Goal: Obtain resource: Download file/media

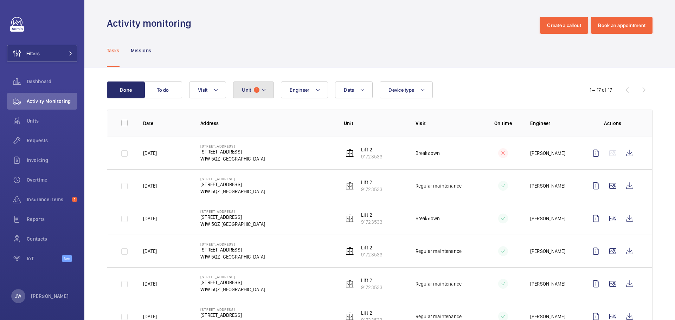
click at [263, 92] on mat-icon at bounding box center [264, 90] width 6 height 8
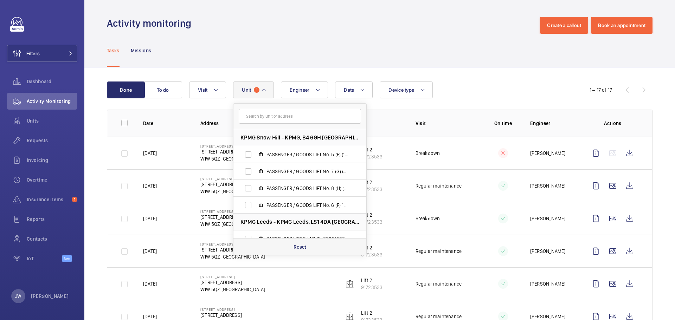
click at [310, 244] on div "Reset" at bounding box center [300, 247] width 133 height 17
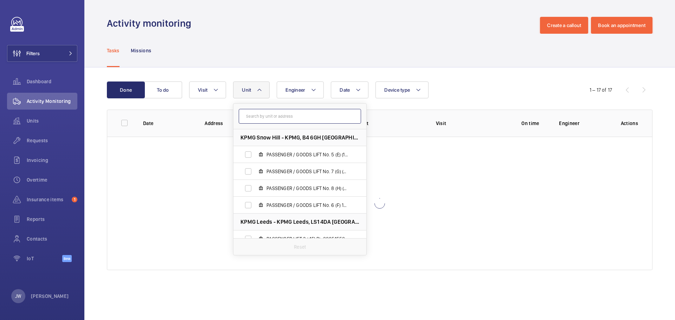
click at [262, 115] on input "text" at bounding box center [300, 116] width 122 height 15
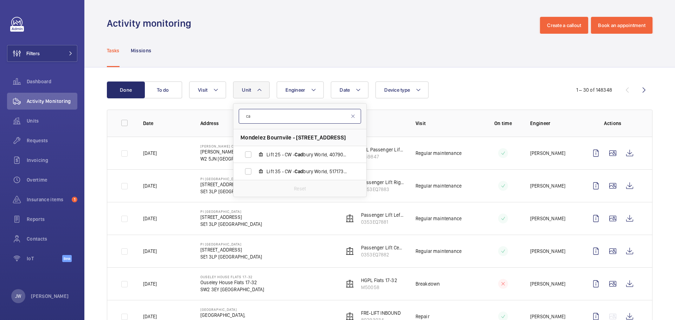
type input "c"
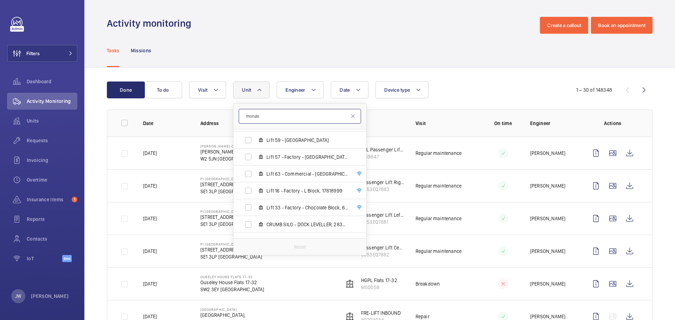
scroll to position [668, 0]
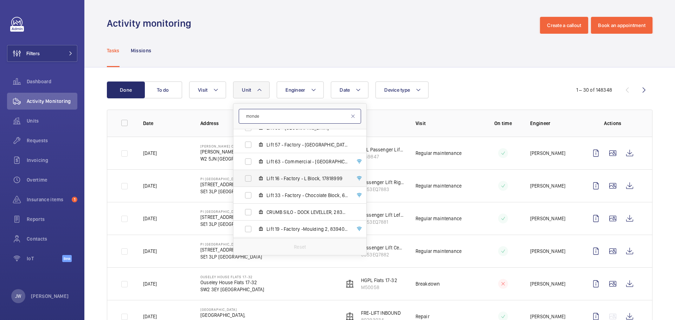
type input "monde"
click at [250, 178] on label "Lift 16 - Factory - L Block, 17818999" at bounding box center [295, 178] width 122 height 17
click at [250, 178] on input "Lift 16 - Factory - L Block, 17818999" at bounding box center [248, 179] width 14 height 14
checkbox input "true"
click at [433, 140] on td "Breakdown" at bounding box center [441, 153] width 72 height 33
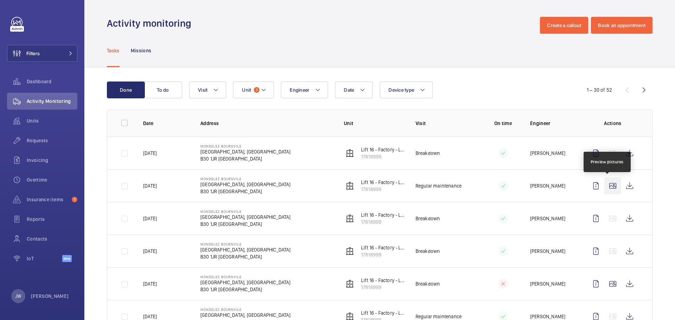
click at [608, 185] on wm-front-icon-button at bounding box center [613, 186] width 17 height 17
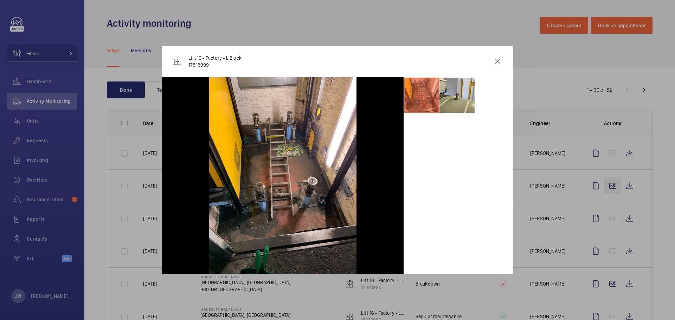
click at [608, 185] on div at bounding box center [337, 160] width 675 height 320
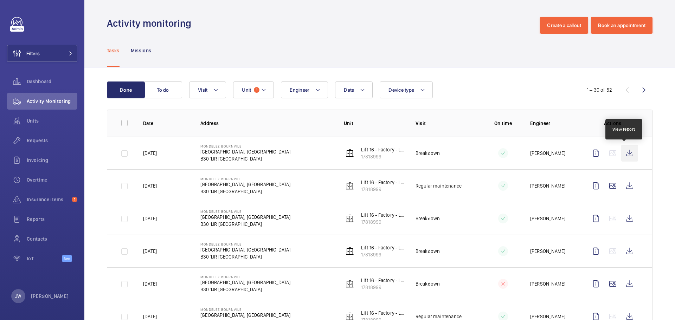
click at [625, 155] on wm-front-icon-button at bounding box center [630, 153] width 17 height 17
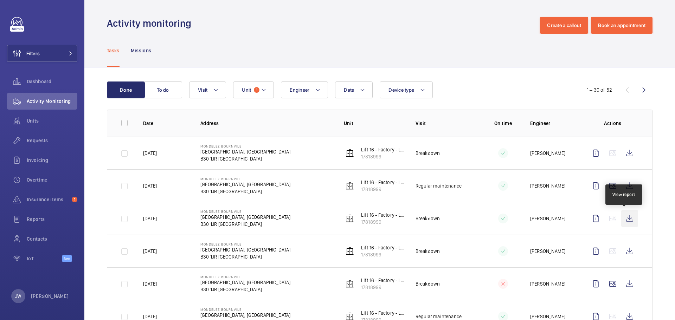
click at [625, 218] on wm-front-icon-button at bounding box center [630, 218] width 17 height 17
click at [262, 87] on mat-icon at bounding box center [264, 90] width 6 height 8
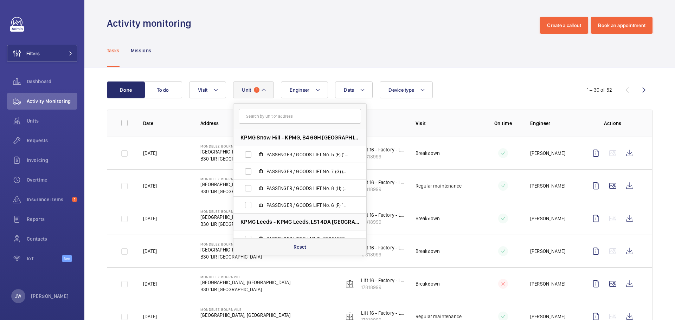
click at [289, 248] on div "Reset" at bounding box center [300, 247] width 133 height 17
click at [280, 113] on input "text" at bounding box center [300, 116] width 122 height 15
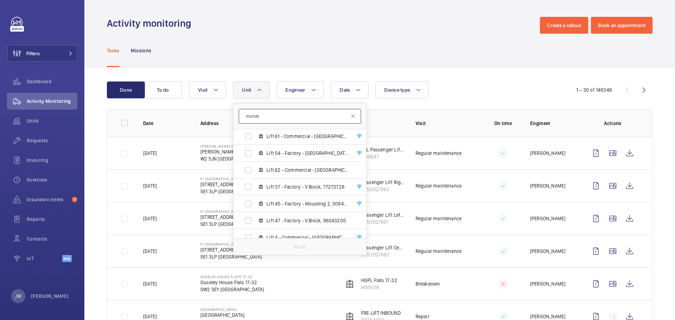
scroll to position [493, 0]
type input "monde"
click at [249, 168] on label "Lift 45 - Factory - Moulding 2, 30940374" at bounding box center [295, 168] width 122 height 17
click at [249, 168] on input "Lift 45 - Factory - Moulding 2, 30940374" at bounding box center [248, 169] width 14 height 14
checkbox input "true"
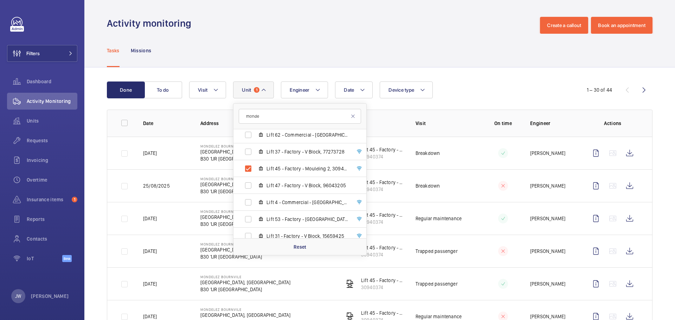
click at [414, 141] on td "Breakdown" at bounding box center [441, 153] width 72 height 33
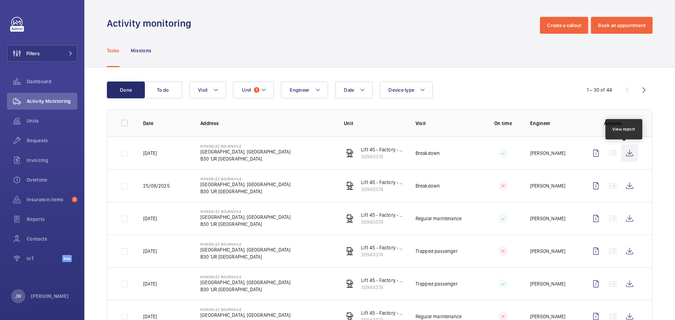
click at [628, 154] on wm-front-icon-button at bounding box center [630, 153] width 17 height 17
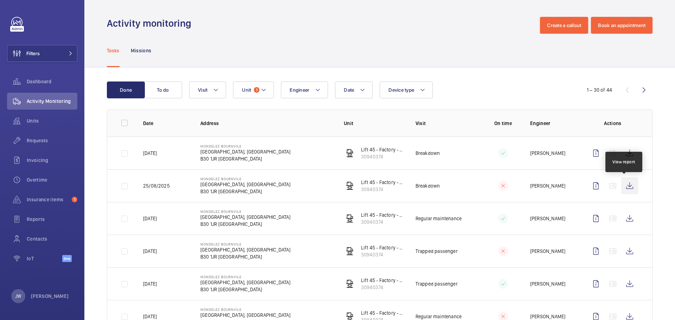
click at [624, 185] on wm-front-icon-button at bounding box center [630, 186] width 17 height 17
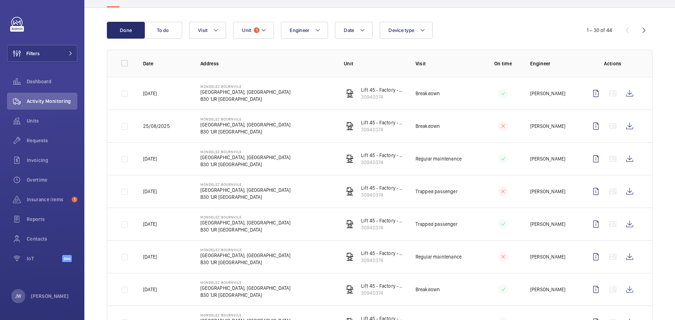
scroll to position [70, 0]
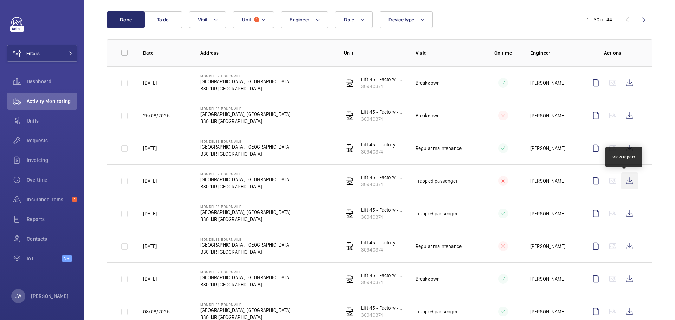
click at [628, 183] on wm-front-icon-button at bounding box center [630, 181] width 17 height 17
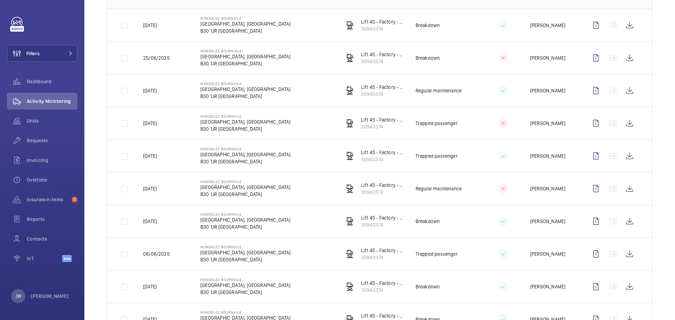
scroll to position [141, 0]
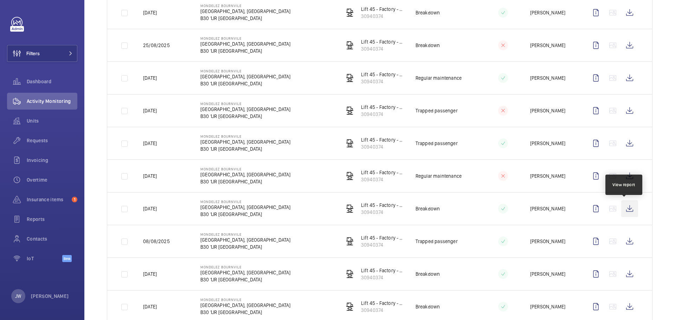
click at [626, 210] on wm-front-icon-button at bounding box center [630, 209] width 17 height 17
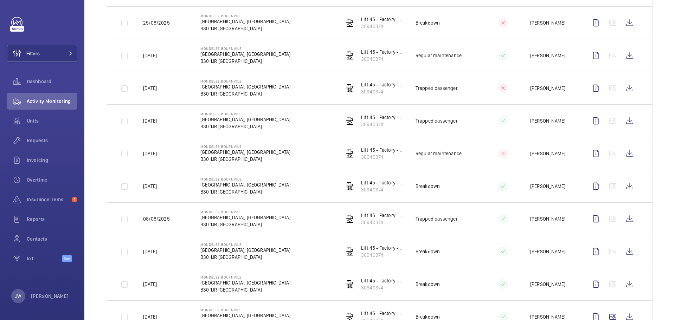
scroll to position [176, 0]
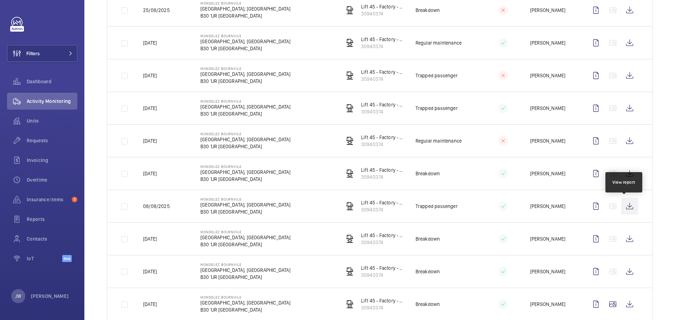
click at [623, 207] on wm-front-icon-button at bounding box center [630, 206] width 17 height 17
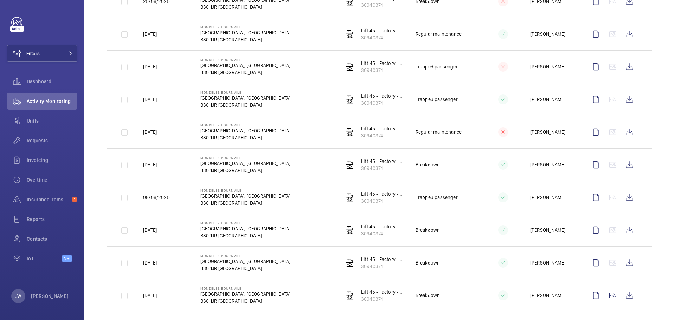
scroll to position [211, 0]
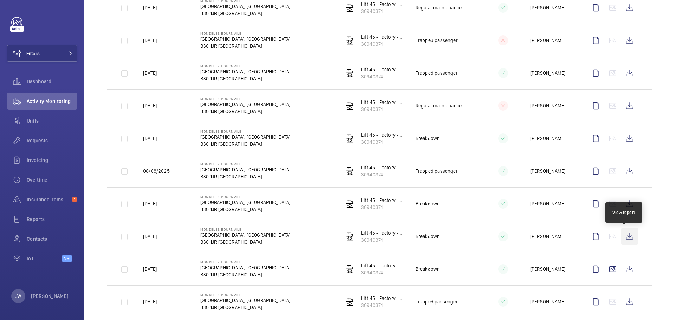
click at [627, 235] on wm-front-icon-button at bounding box center [630, 236] width 17 height 17
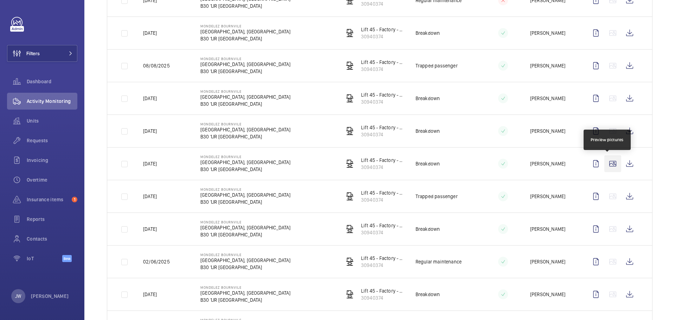
click at [610, 164] on wm-front-icon-button at bounding box center [613, 163] width 17 height 17
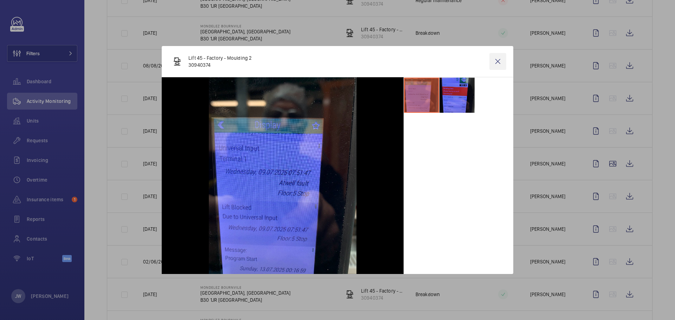
click at [492, 61] on wm-front-icon-button at bounding box center [498, 61] width 17 height 17
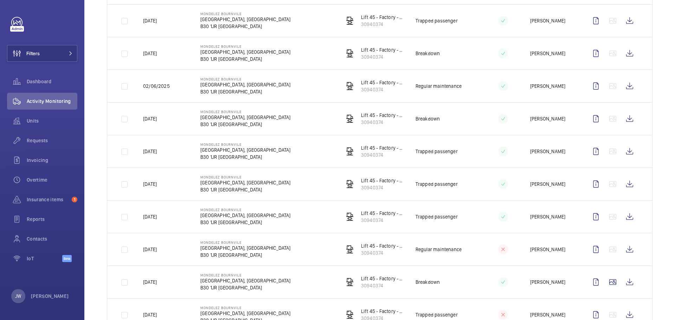
scroll to position [563, 0]
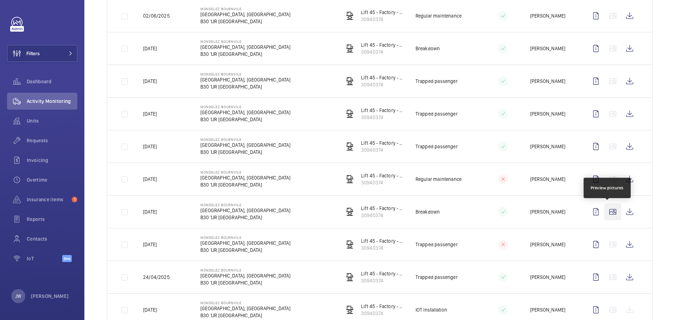
click at [607, 210] on wm-front-icon-button at bounding box center [613, 212] width 17 height 17
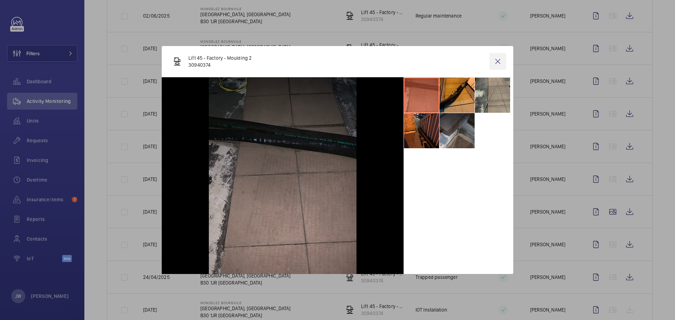
click at [498, 63] on wm-front-icon-button at bounding box center [498, 61] width 17 height 17
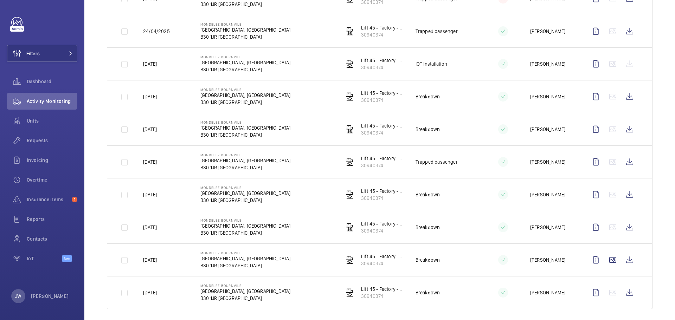
scroll to position [815, 0]
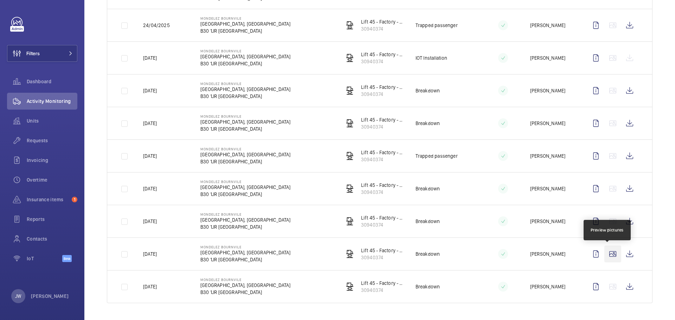
click at [608, 254] on wm-front-icon-button at bounding box center [613, 254] width 17 height 17
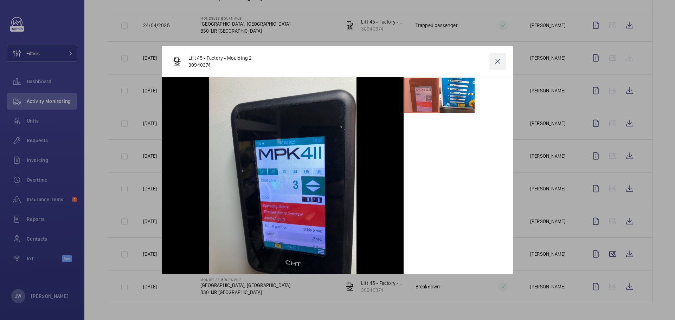
click at [501, 62] on wm-front-icon-button at bounding box center [498, 61] width 17 height 17
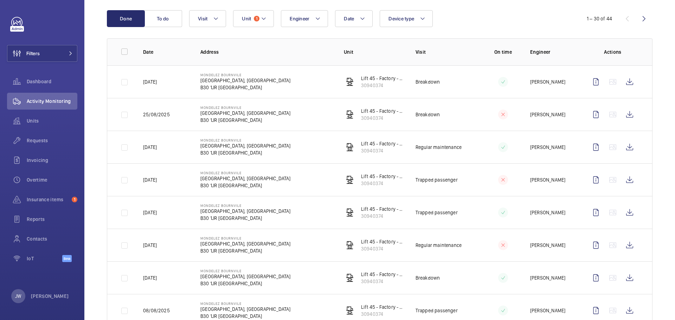
scroll to position [0, 0]
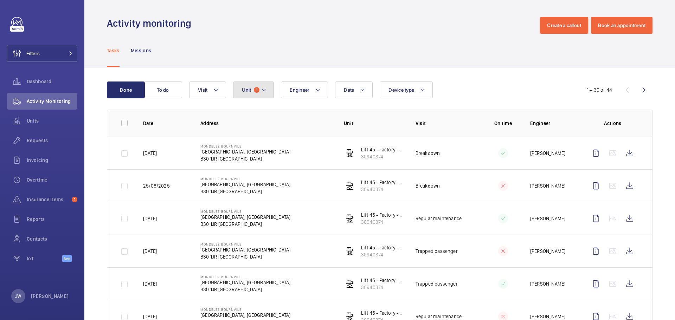
click at [265, 90] on mat-icon at bounding box center [264, 90] width 6 height 8
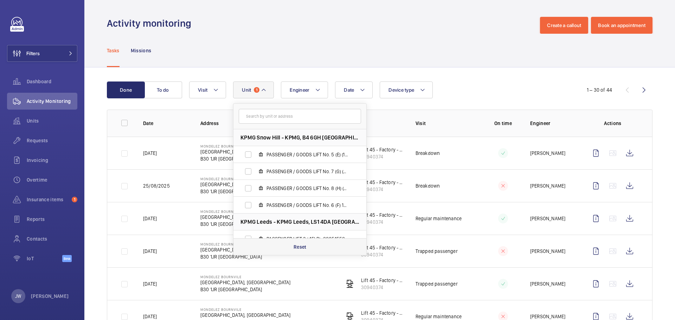
click at [294, 245] on p "Reset" at bounding box center [300, 247] width 13 height 7
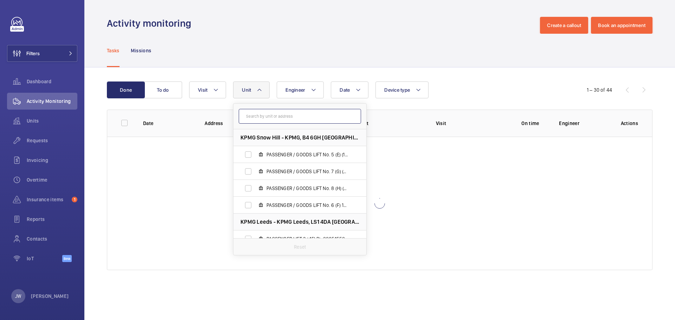
click at [277, 116] on input "text" at bounding box center [300, 116] width 122 height 15
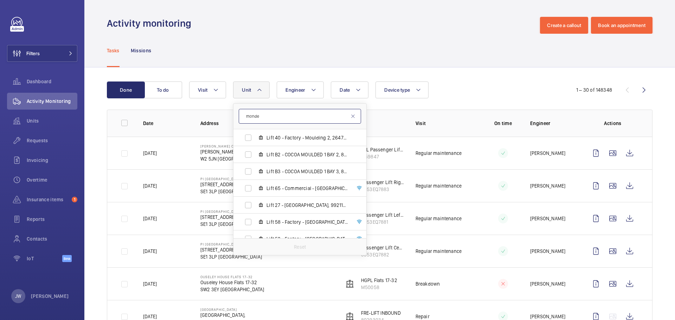
scroll to position [880, 0]
type input "monde"
click at [285, 186] on span "Lift 58 - Factory - [GEOGRAPHIC_DATA]" at bounding box center [308, 187] width 82 height 7
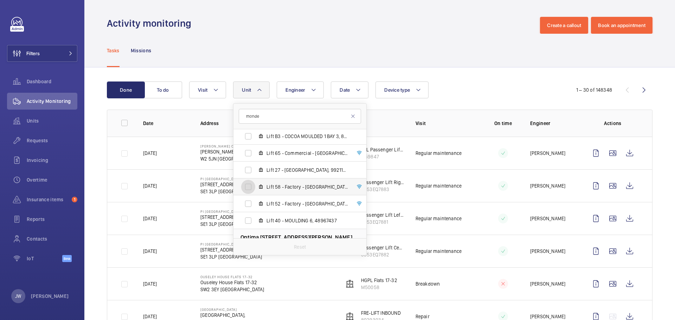
click at [255, 186] on input "Lift 58 - Factory - [GEOGRAPHIC_DATA]" at bounding box center [248, 187] width 14 height 14
checkbox input "true"
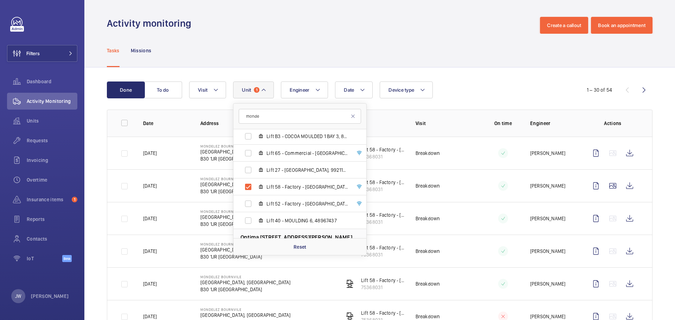
click at [436, 170] on td "Breakdown" at bounding box center [441, 186] width 72 height 33
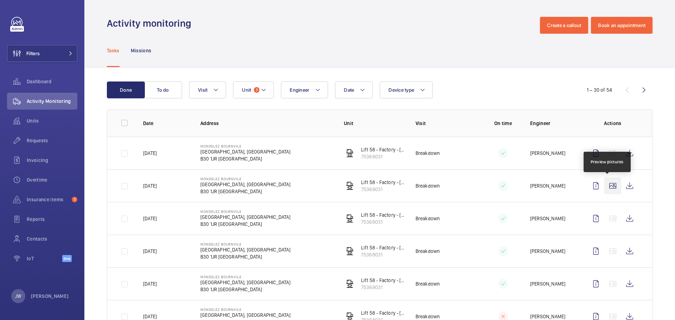
click at [607, 187] on wm-front-icon-button at bounding box center [613, 186] width 17 height 17
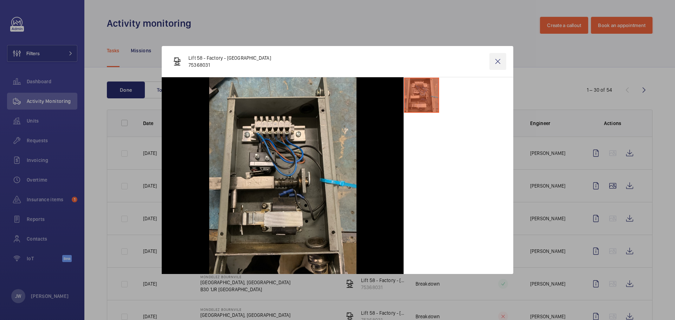
click at [496, 61] on wm-front-icon-button at bounding box center [498, 61] width 17 height 17
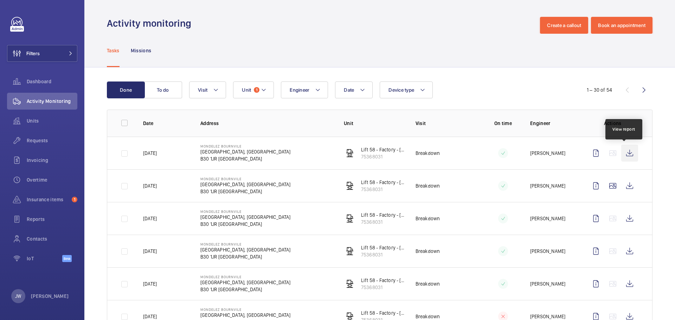
click at [624, 154] on wm-front-icon-button at bounding box center [630, 153] width 17 height 17
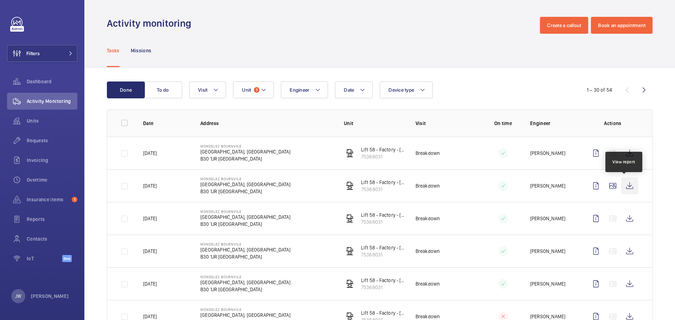
click at [628, 188] on wm-front-icon-button at bounding box center [630, 186] width 17 height 17
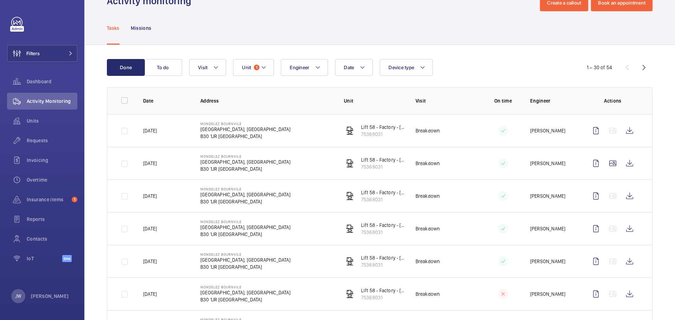
scroll to position [35, 0]
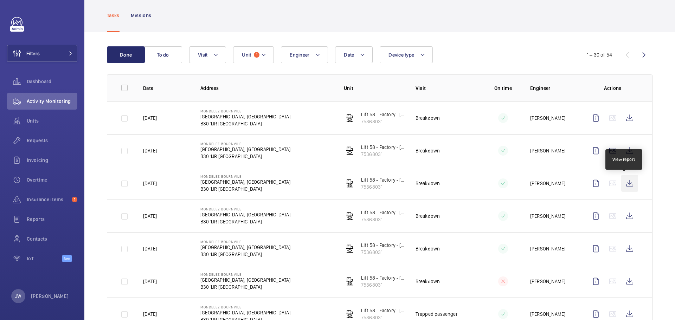
click at [623, 186] on wm-front-icon-button at bounding box center [630, 183] width 17 height 17
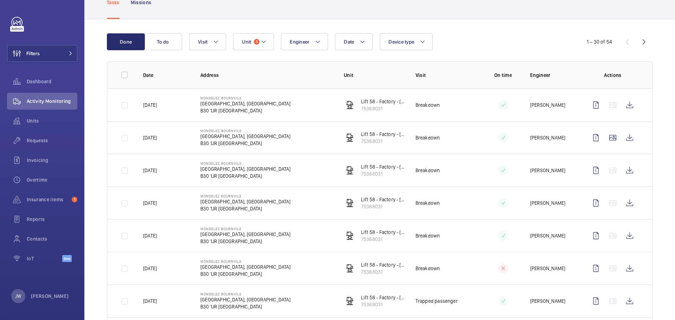
scroll to position [70, 0]
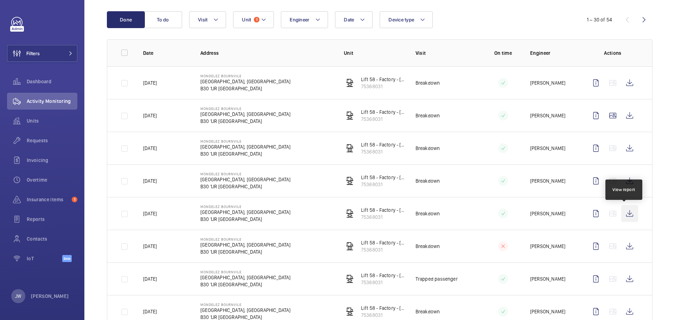
click at [626, 213] on wm-front-icon-button at bounding box center [630, 213] width 17 height 17
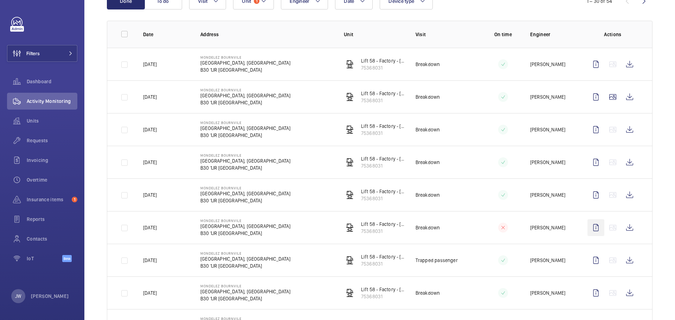
scroll to position [106, 0]
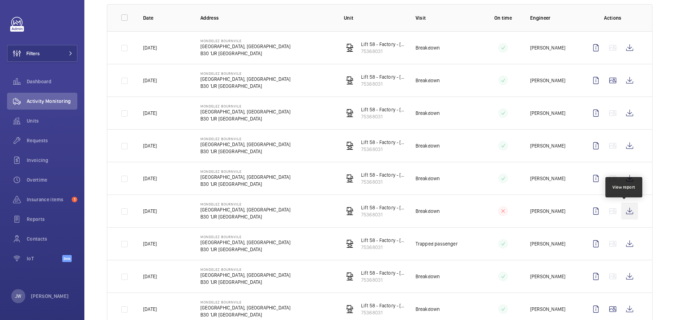
click at [626, 210] on wm-front-icon-button at bounding box center [630, 211] width 17 height 17
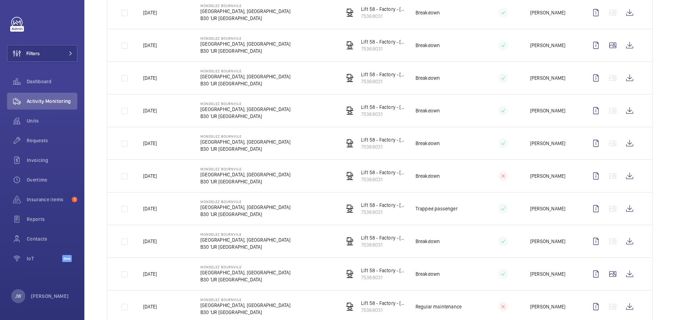
scroll to position [176, 0]
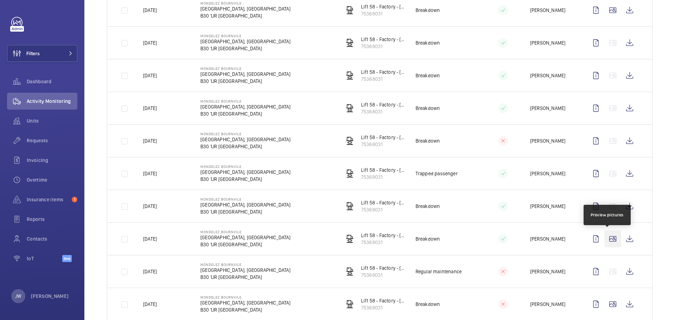
click at [607, 238] on wm-front-icon-button at bounding box center [613, 239] width 17 height 17
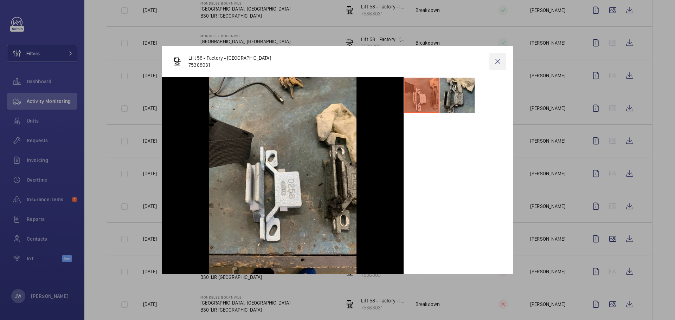
click at [498, 58] on wm-front-icon-button at bounding box center [498, 61] width 17 height 17
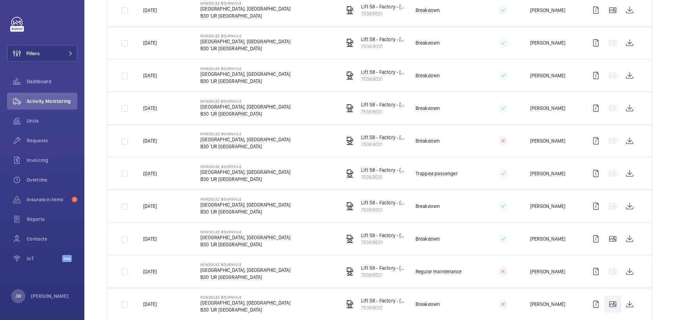
click at [607, 296] on wm-front-icon-button at bounding box center [613, 304] width 17 height 17
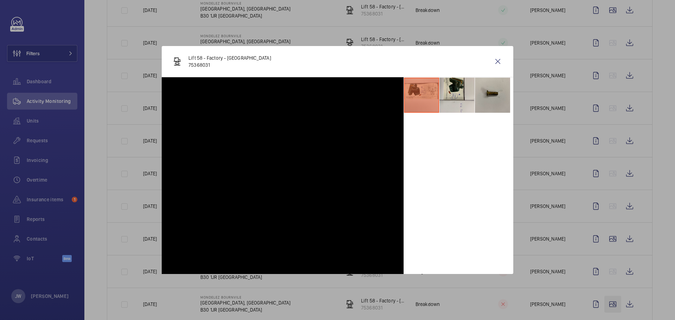
scroll to position [246, 0]
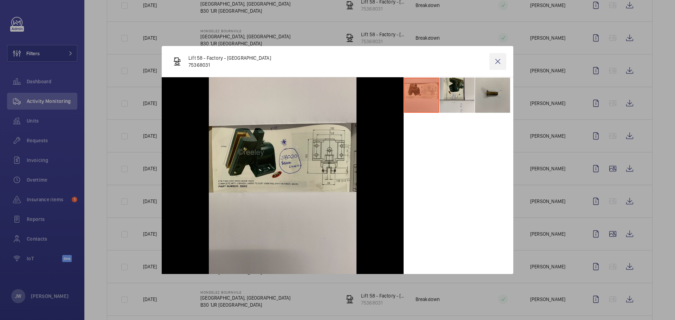
click at [496, 63] on wm-front-icon-button at bounding box center [498, 61] width 17 height 17
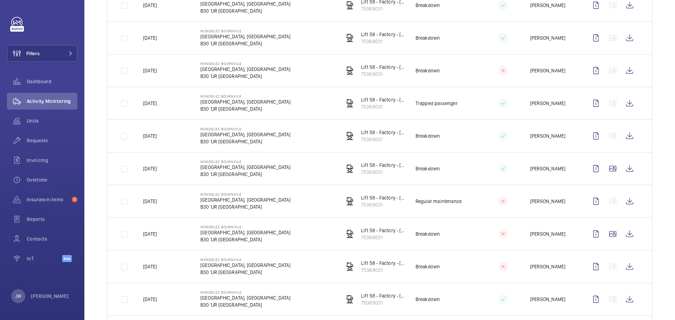
scroll to position [352, 0]
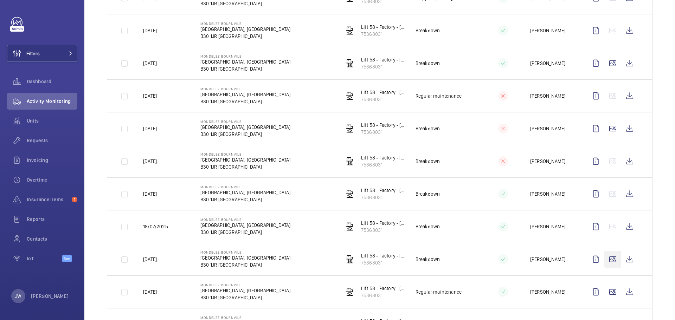
click at [608, 258] on wm-front-icon-button at bounding box center [613, 259] width 17 height 17
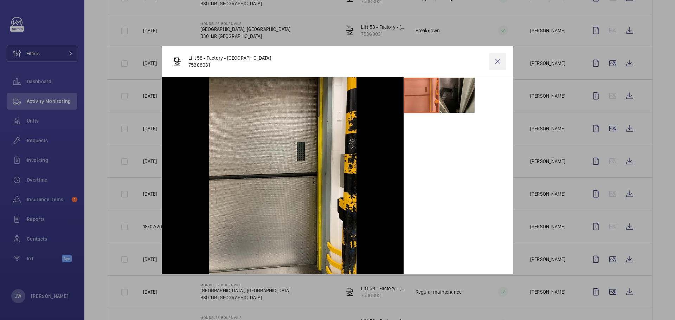
click at [499, 62] on wm-front-icon-button at bounding box center [498, 61] width 17 height 17
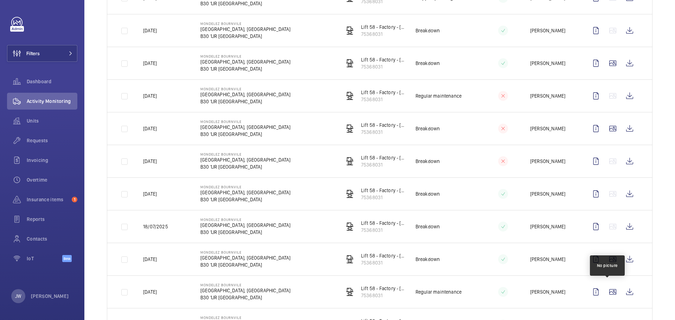
scroll to position [387, 0]
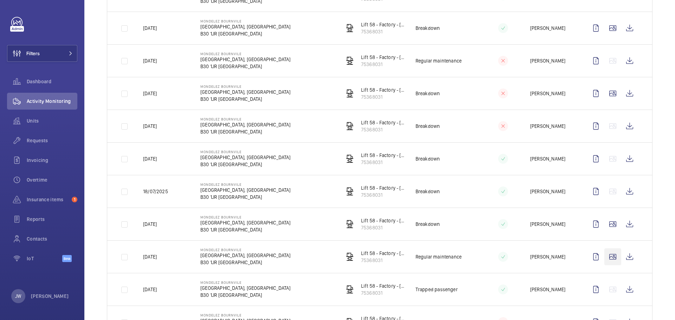
click at [609, 257] on wm-front-icon-button at bounding box center [613, 257] width 17 height 17
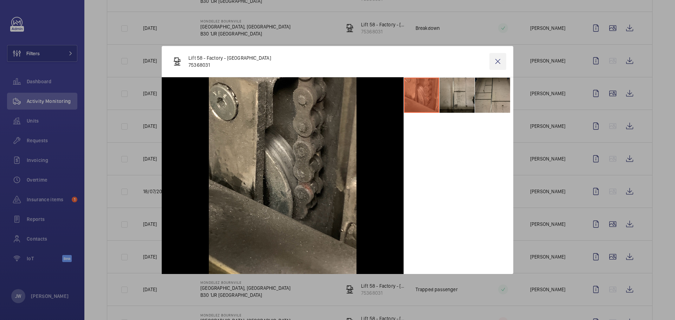
click at [499, 64] on wm-front-icon-button at bounding box center [498, 61] width 17 height 17
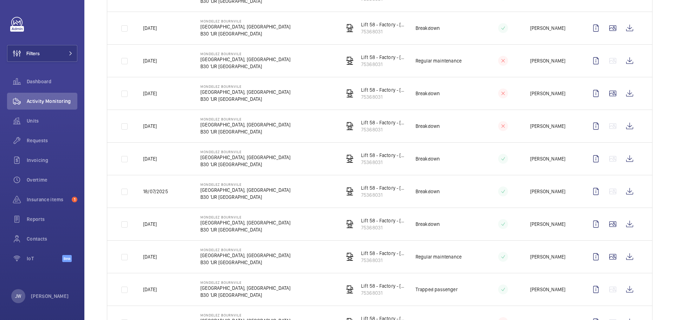
scroll to position [0, 0]
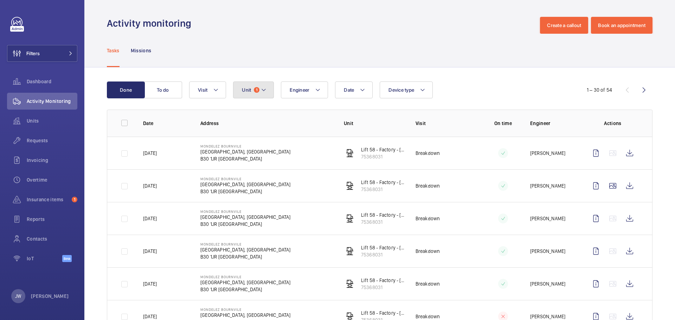
click at [265, 91] on mat-icon at bounding box center [264, 90] width 6 height 8
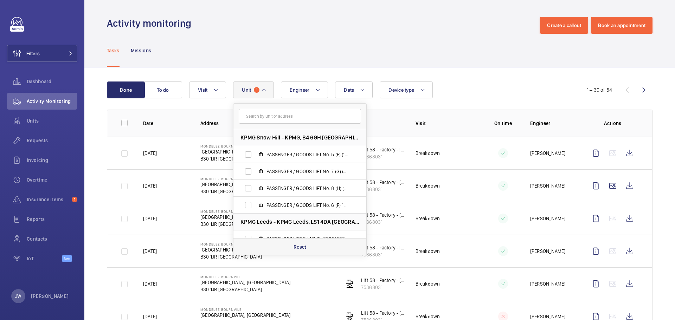
click at [299, 246] on p "Reset" at bounding box center [300, 247] width 13 height 7
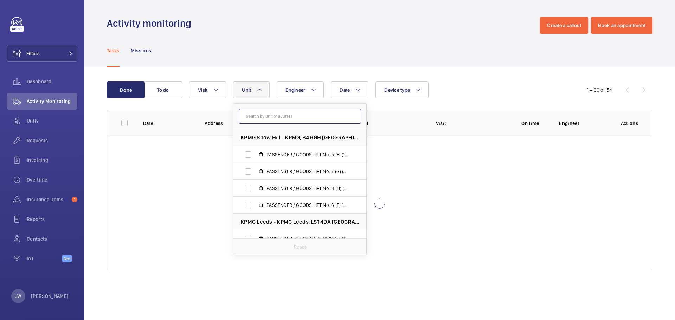
click at [298, 119] on input "text" at bounding box center [300, 116] width 122 height 15
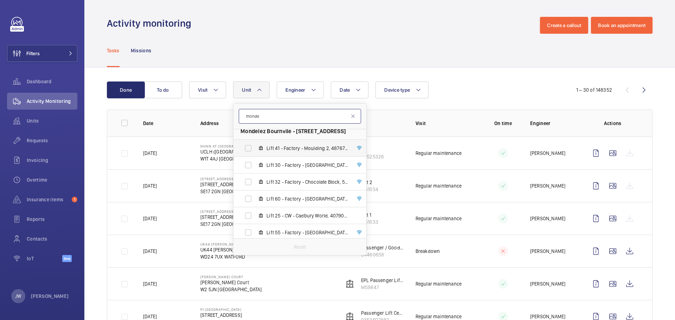
scroll to position [94, 0]
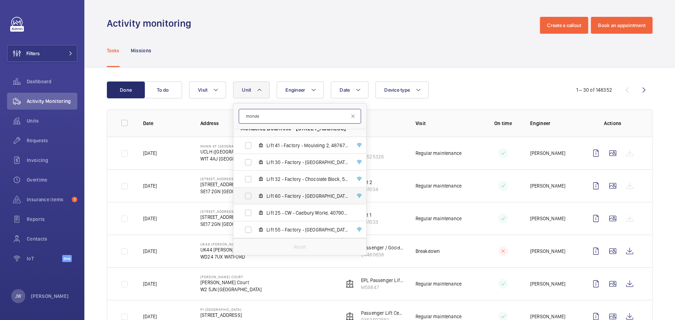
type input "monde"
click at [284, 193] on span "Lift 60 - Factory - [GEOGRAPHIC_DATA]" at bounding box center [308, 196] width 82 height 7
click at [255, 193] on input "Lift 60 - Factory - [GEOGRAPHIC_DATA]" at bounding box center [248, 196] width 14 height 14
checkbox input "true"
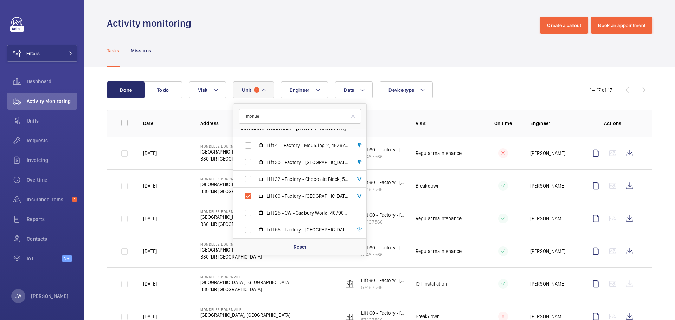
click at [454, 176] on td "Breakdown" at bounding box center [441, 186] width 72 height 33
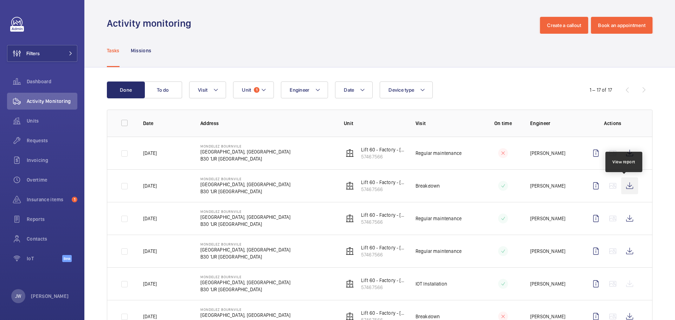
click at [624, 185] on wm-front-icon-button at bounding box center [630, 186] width 17 height 17
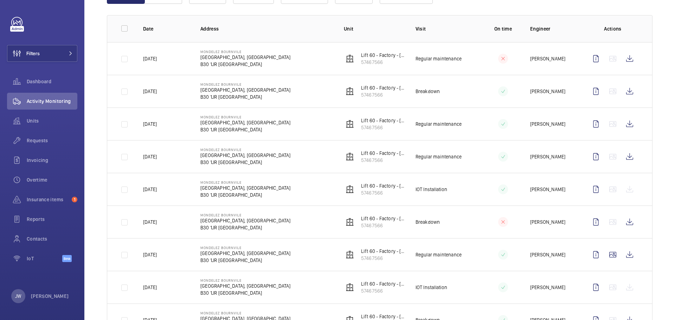
scroll to position [106, 0]
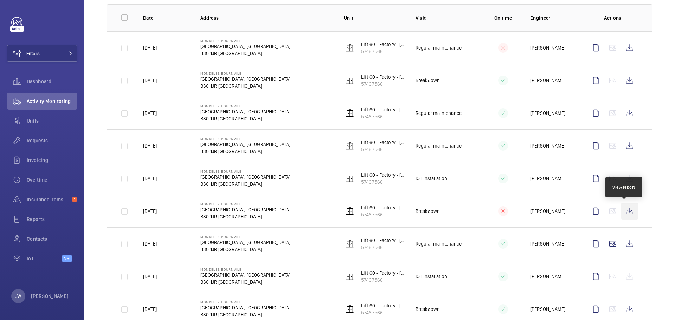
click at [627, 212] on wm-front-icon-button at bounding box center [630, 211] width 17 height 17
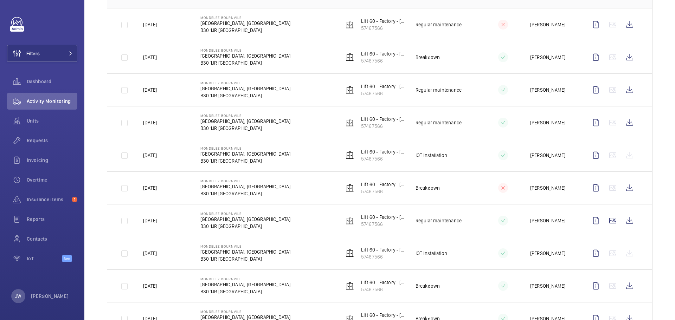
scroll to position [141, 0]
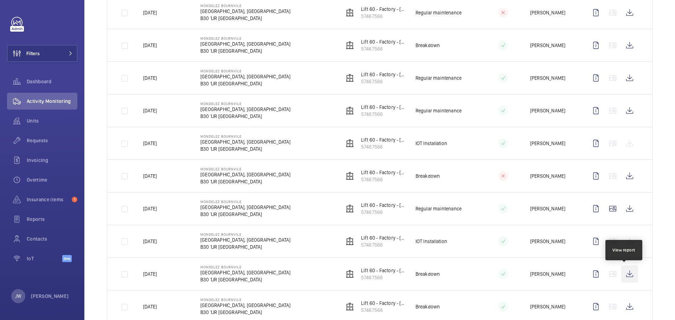
click at [624, 275] on wm-front-icon-button at bounding box center [630, 274] width 17 height 17
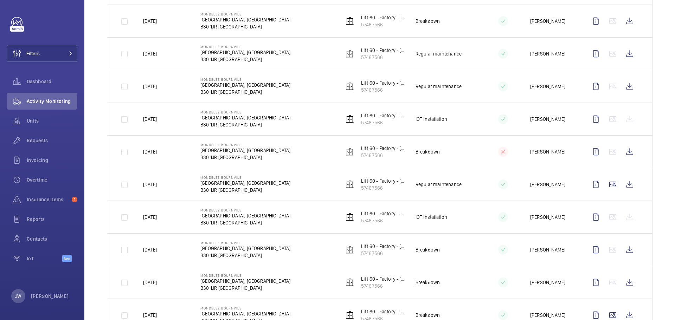
scroll to position [176, 0]
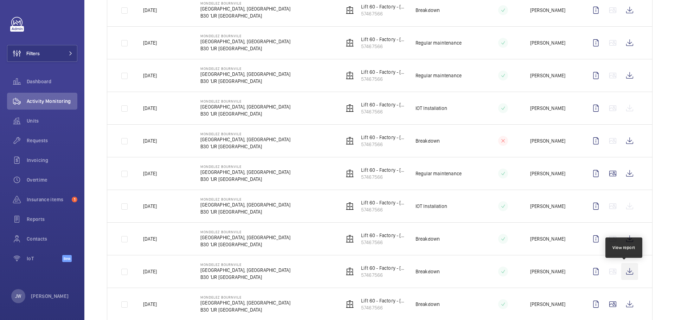
click at [627, 273] on wm-front-icon-button at bounding box center [630, 272] width 17 height 17
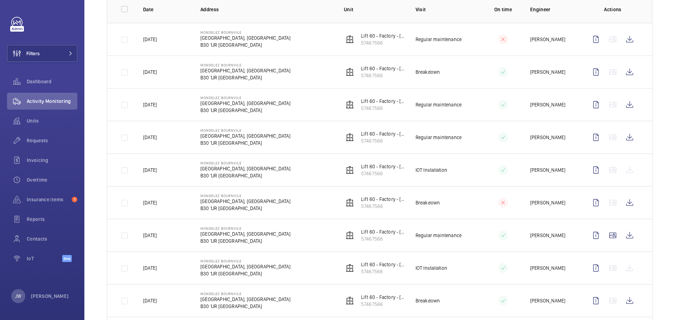
scroll to position [0, 0]
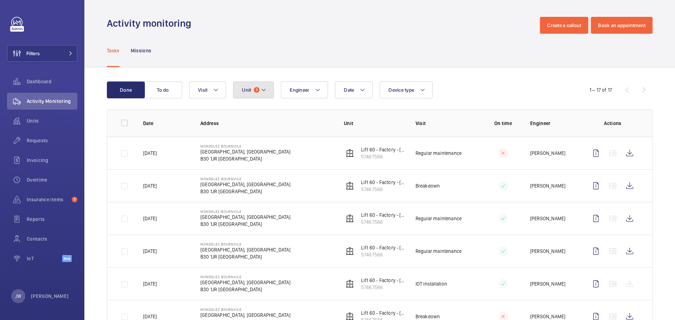
click at [257, 85] on button "Unit 1" at bounding box center [253, 90] width 41 height 17
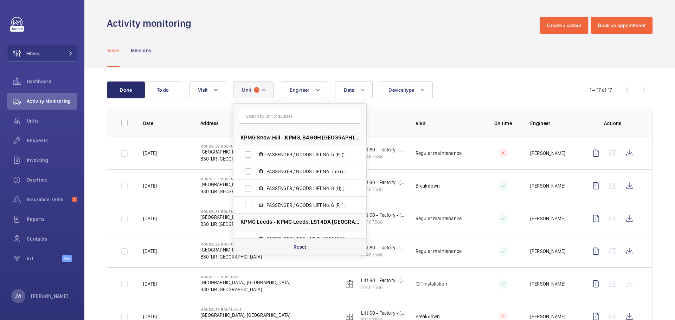
drag, startPoint x: 306, startPoint y: 244, endPoint x: 303, endPoint y: 239, distance: 6.2
click at [306, 244] on p "Reset" at bounding box center [300, 247] width 13 height 7
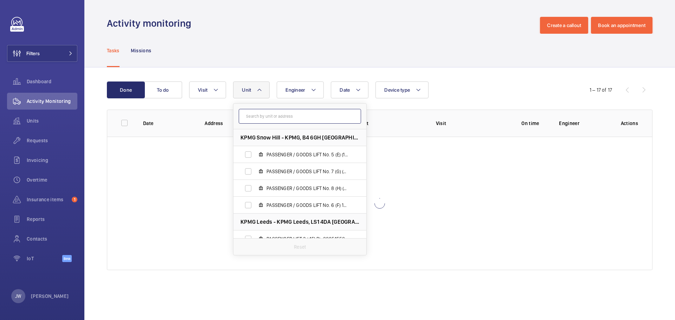
click at [281, 111] on input "text" at bounding box center [300, 116] width 122 height 15
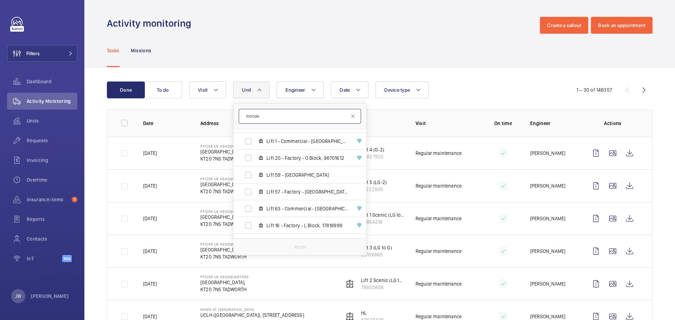
scroll to position [656, 0]
type input "monde"
click at [300, 172] on span "Lift 63 - Commercial - [GEOGRAPHIC_DATA], 67874591" at bounding box center [308, 173] width 82 height 7
click at [255, 172] on input "Lift 63 - Commercial - [GEOGRAPHIC_DATA], 67874591" at bounding box center [248, 174] width 14 height 14
checkbox input "true"
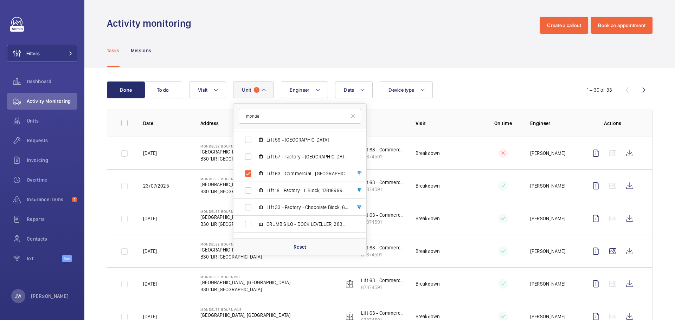
click at [413, 163] on td "Breakdown" at bounding box center [441, 153] width 72 height 33
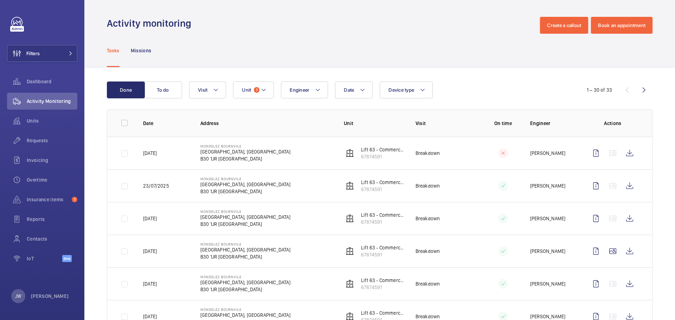
scroll to position [70, 0]
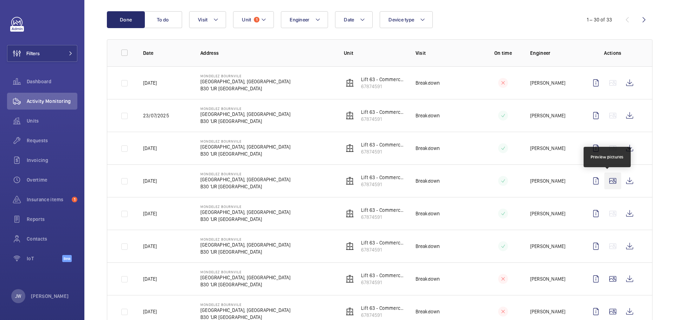
click at [607, 178] on wm-front-icon-button at bounding box center [613, 181] width 17 height 17
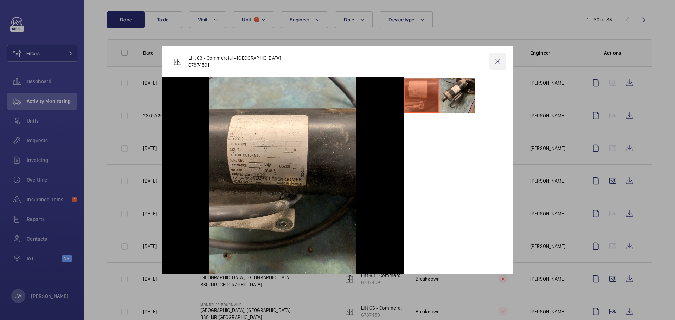
click at [496, 62] on wm-front-icon-button at bounding box center [498, 61] width 17 height 17
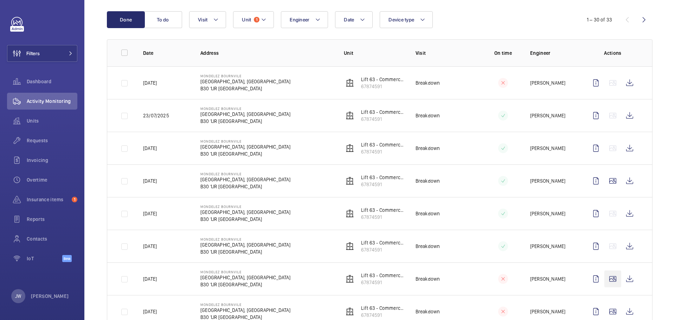
click at [607, 271] on wm-front-icon-button at bounding box center [613, 279] width 17 height 17
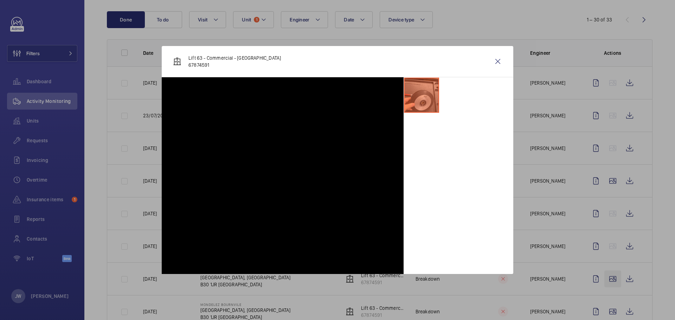
scroll to position [141, 0]
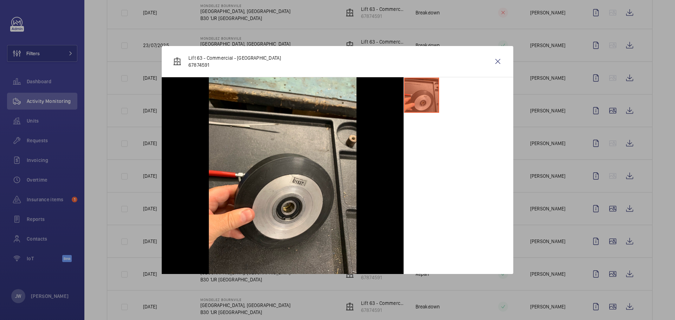
click at [607, 208] on div at bounding box center [337, 160] width 675 height 320
click at [607, 208] on wm-front-icon-button at bounding box center [613, 209] width 17 height 17
click at [496, 63] on wm-front-icon-button at bounding box center [498, 61] width 17 height 17
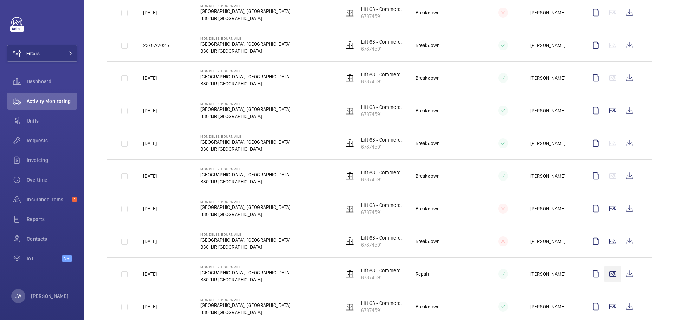
scroll to position [176, 0]
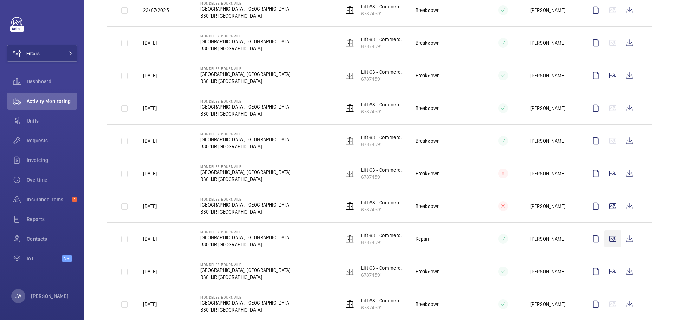
click at [608, 239] on wm-front-icon-button at bounding box center [613, 239] width 17 height 17
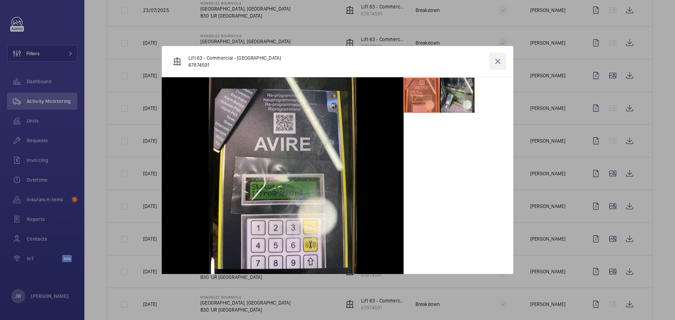
click at [496, 63] on wm-front-icon-button at bounding box center [498, 61] width 17 height 17
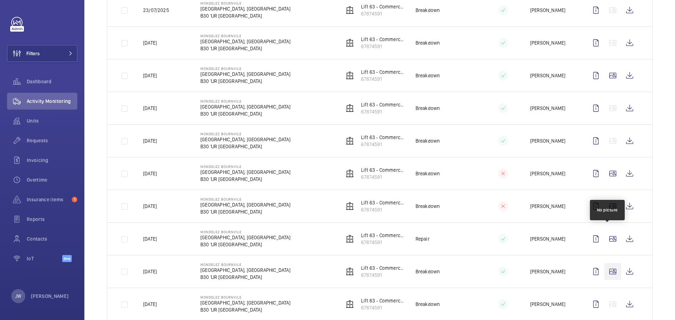
click at [609, 264] on wm-front-icon-button at bounding box center [613, 272] width 17 height 17
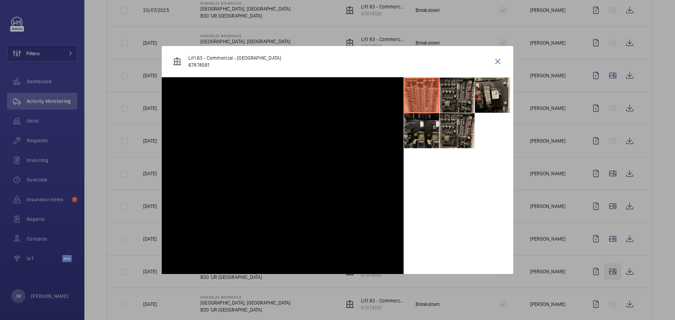
scroll to position [246, 0]
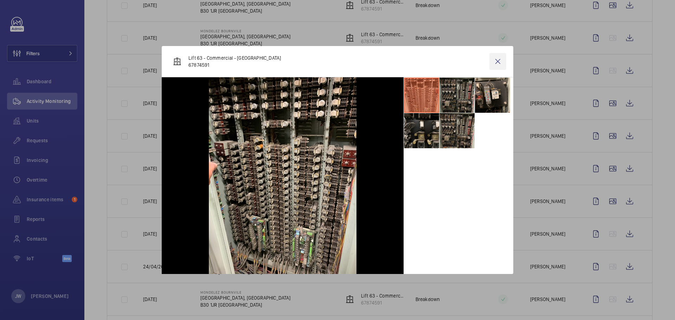
click at [500, 61] on wm-front-icon-button at bounding box center [498, 61] width 17 height 17
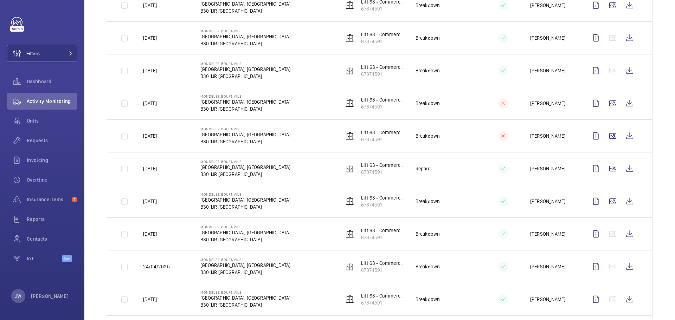
scroll to position [704, 0]
click at [609, 259] on wm-front-icon-button at bounding box center [613, 267] width 17 height 17
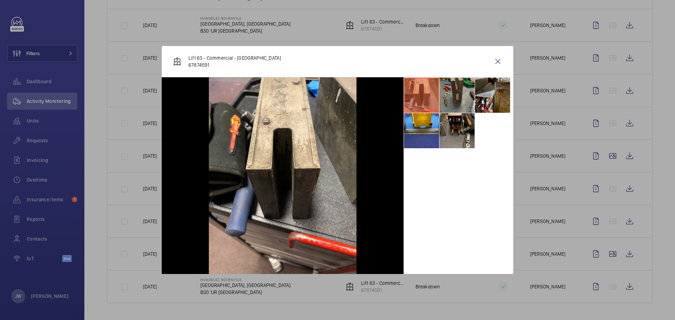
click at [462, 100] on li at bounding box center [457, 95] width 35 height 35
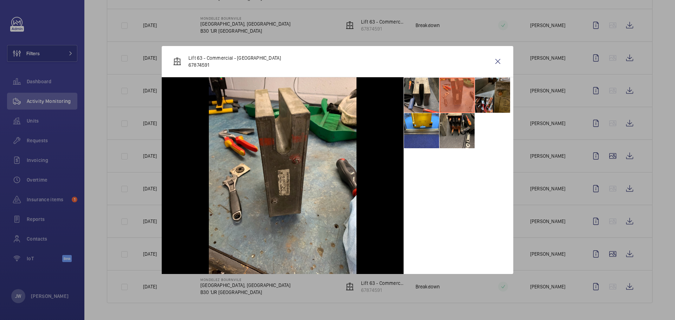
click at [490, 97] on li at bounding box center [492, 95] width 35 height 35
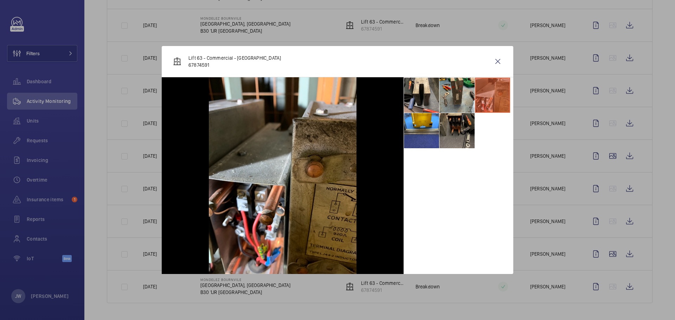
click at [466, 141] on li at bounding box center [457, 130] width 35 height 35
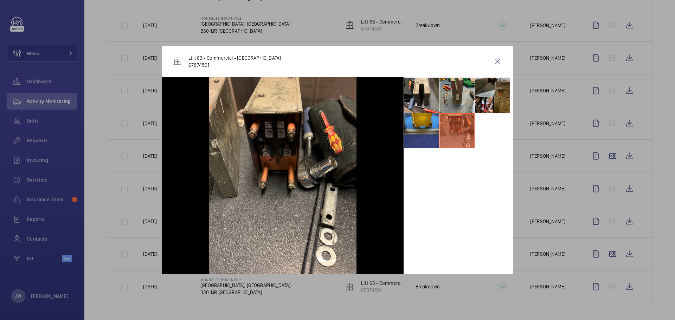
click at [439, 135] on li at bounding box center [421, 130] width 35 height 35
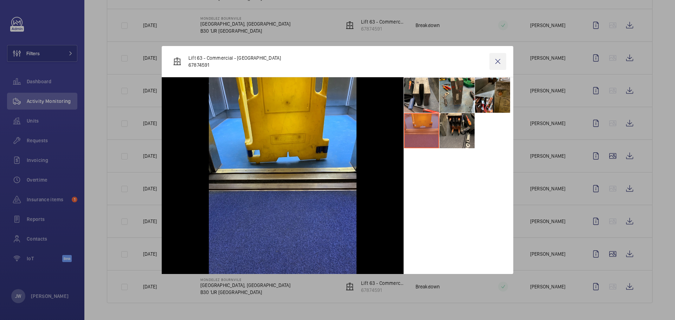
click at [502, 61] on wm-front-icon-button at bounding box center [498, 61] width 17 height 17
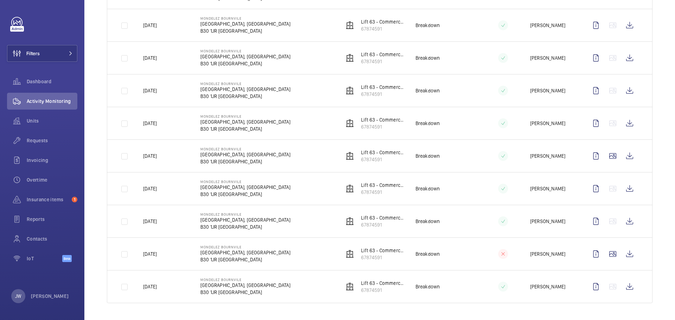
scroll to position [29, 0]
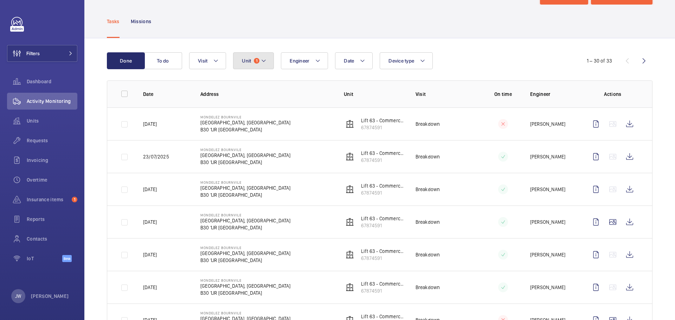
click at [269, 69] on button "Unit 1" at bounding box center [253, 60] width 41 height 17
click at [267, 69] on button "Unit 1" at bounding box center [253, 60] width 41 height 17
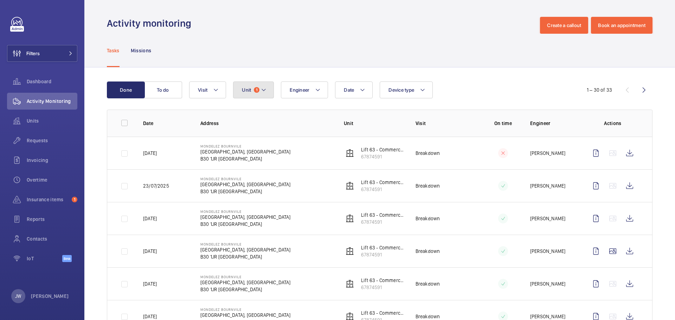
click at [265, 90] on mat-icon at bounding box center [264, 90] width 6 height 8
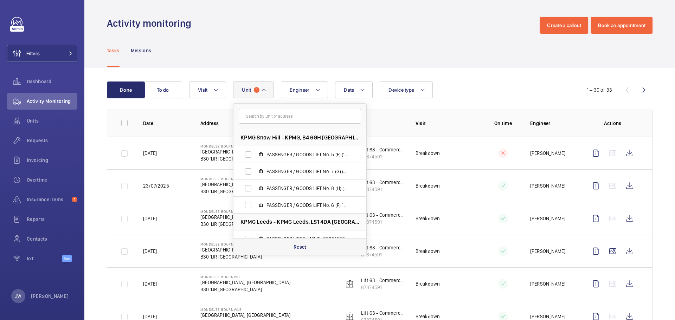
click at [311, 244] on div "Reset" at bounding box center [300, 247] width 133 height 17
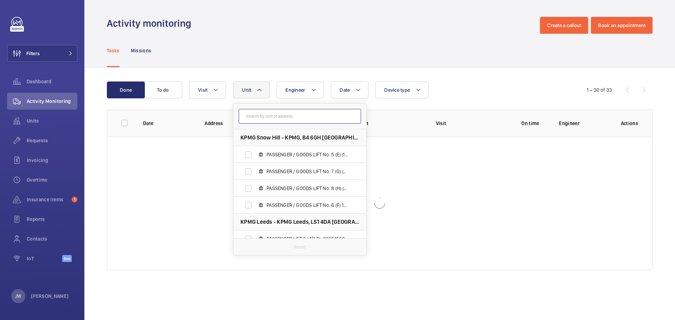
click at [313, 112] on input "text" at bounding box center [300, 116] width 122 height 15
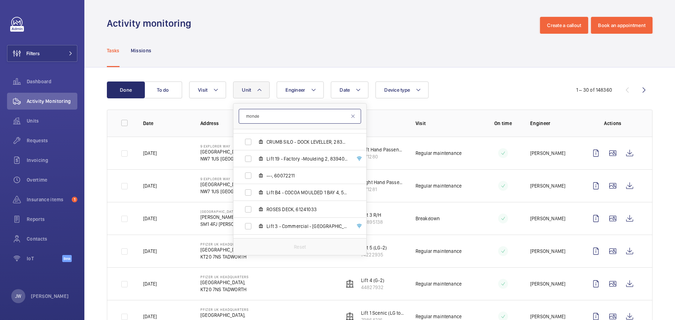
scroll to position [774, 0]
type input "monde"
click at [313, 190] on span "Lift 3 - Commercial - [GEOGRAPHIC_DATA]" at bounding box center [308, 191] width 82 height 7
click at [255, 190] on input "Lift 3 - Commercial - [GEOGRAPHIC_DATA]" at bounding box center [248, 191] width 14 height 14
checkbox input "true"
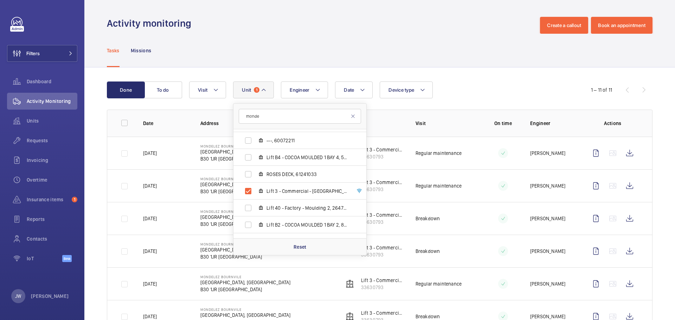
click at [465, 158] on td "Regular maintenance" at bounding box center [441, 153] width 72 height 33
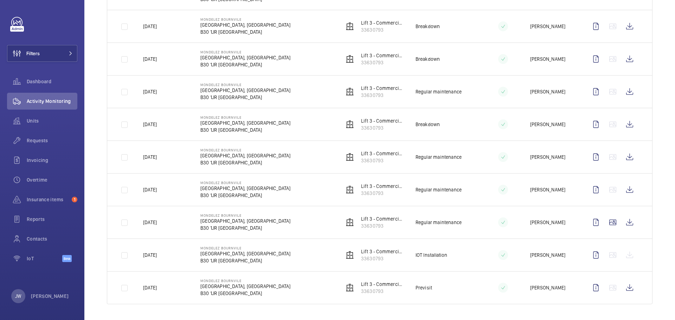
scroll to position [193, 0]
click at [606, 222] on wm-front-icon-button at bounding box center [613, 221] width 17 height 17
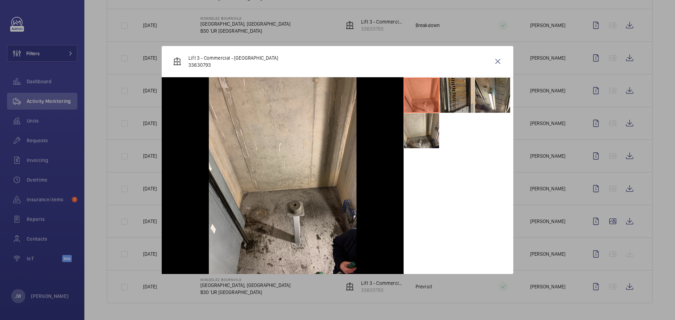
click at [458, 102] on li at bounding box center [457, 95] width 35 height 35
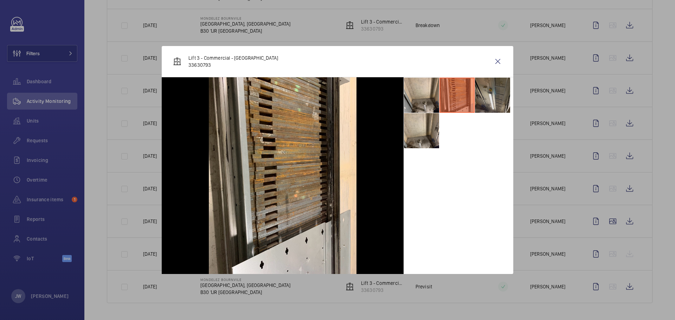
click at [490, 94] on li at bounding box center [492, 95] width 35 height 35
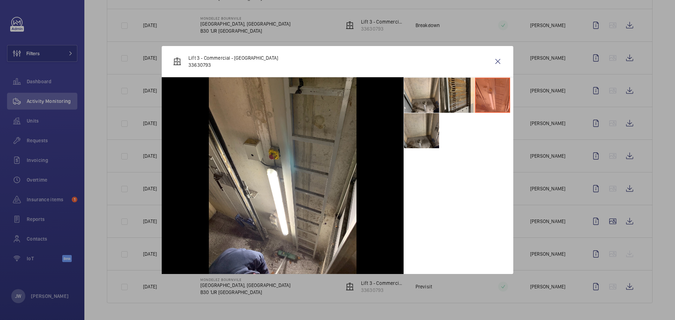
click at [415, 135] on li at bounding box center [421, 130] width 35 height 35
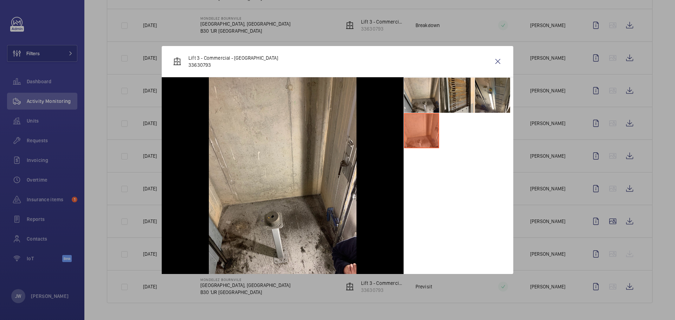
click at [531, 134] on div at bounding box center [337, 160] width 675 height 320
